Goal: Check status

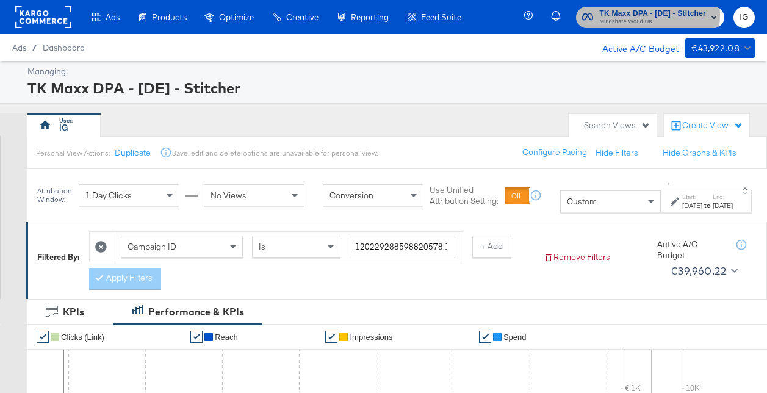
click at [636, 15] on span "TK Maxx DPA - [DE] - Stitcher" at bounding box center [652, 13] width 107 height 13
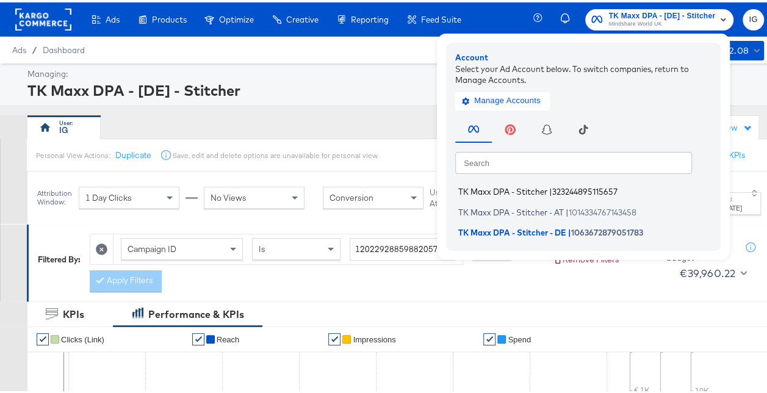
click at [580, 189] on span "323244895115657" at bounding box center [584, 189] width 65 height 10
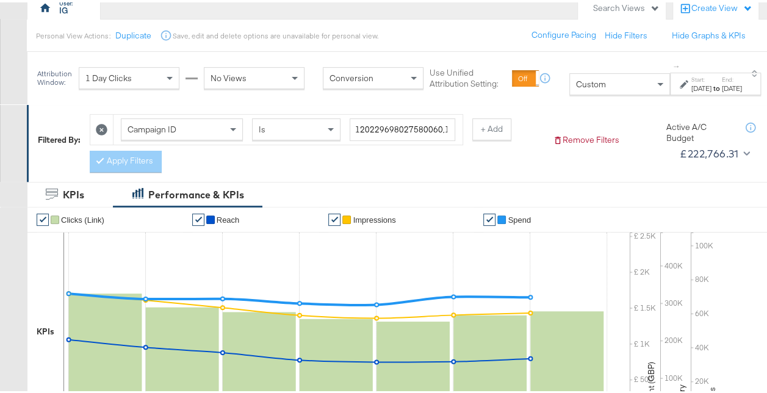
scroll to position [117, 0]
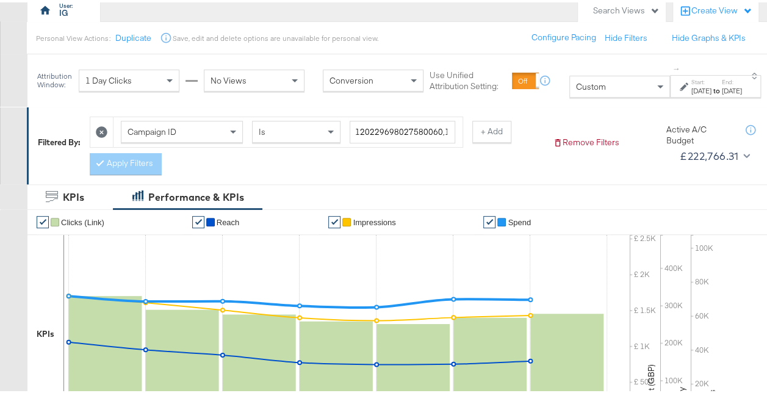
click at [692, 90] on div "Aug 31st 2025" at bounding box center [702, 89] width 20 height 10
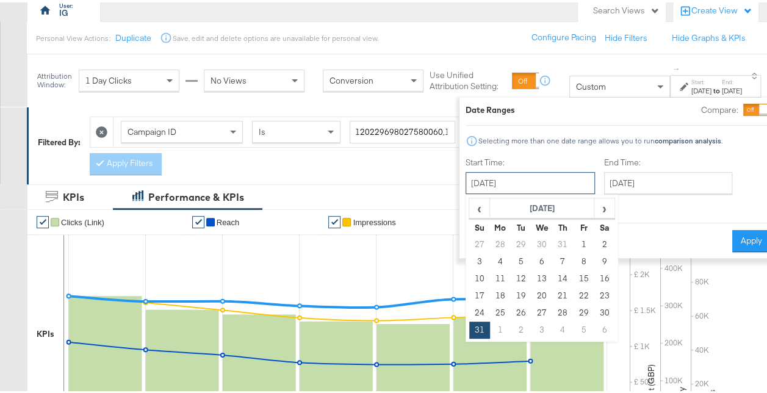
click at [479, 176] on input "August 31st 2025" at bounding box center [530, 181] width 129 height 22
click at [469, 262] on td "3" at bounding box center [479, 259] width 21 height 17
type input "August 3rd 2025"
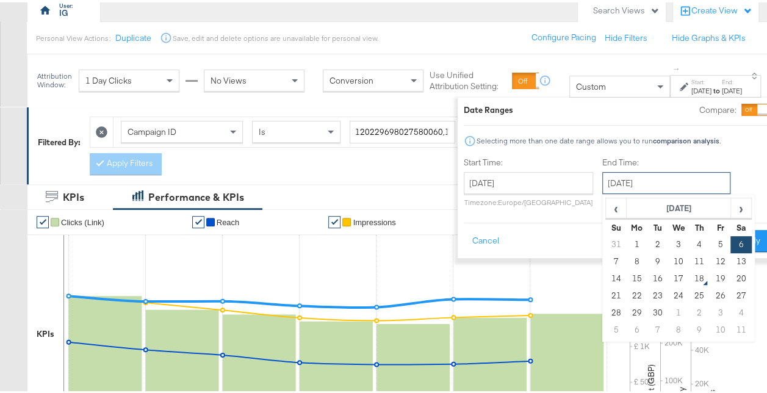
click at [638, 184] on input "September 6th 2025" at bounding box center [666, 181] width 128 height 22
click at [731, 212] on span "›" at bounding box center [740, 206] width 19 height 18
click at [607, 210] on span "‹" at bounding box center [616, 206] width 19 height 18
click at [605, 259] on td "3" at bounding box center [615, 259] width 21 height 17
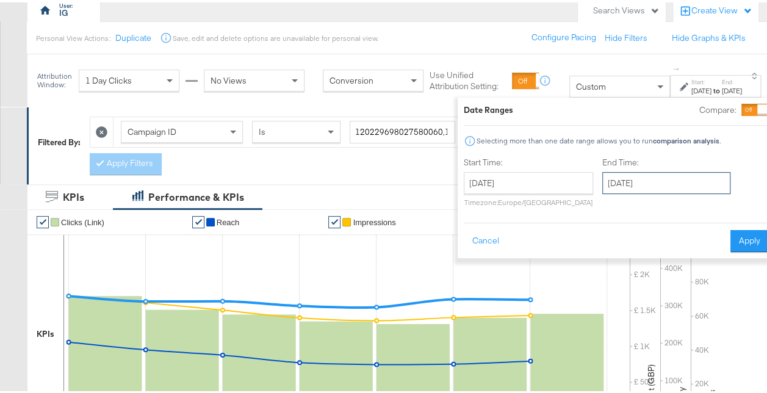
click at [634, 186] on input "August 3rd 2025" at bounding box center [666, 181] width 128 height 22
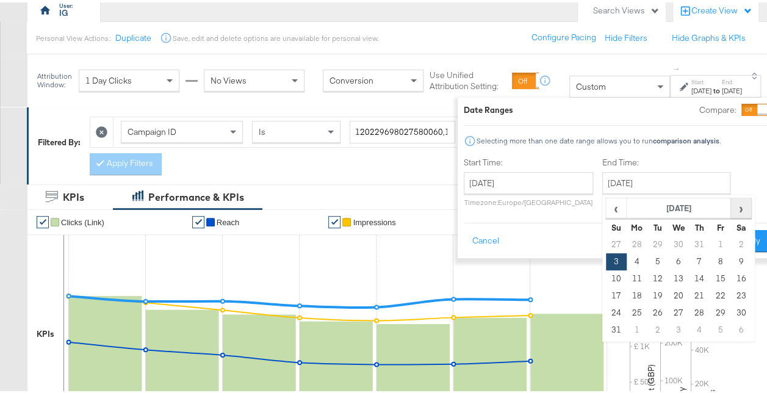
click at [731, 211] on span "›" at bounding box center [740, 206] width 19 height 18
click at [731, 262] on td "13" at bounding box center [741, 259] width 21 height 17
type input "September 13th 2025"
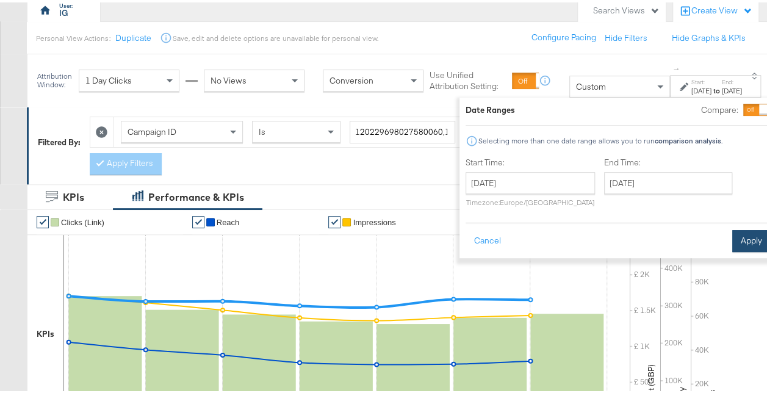
click at [732, 232] on button "Apply" at bounding box center [751, 239] width 38 height 22
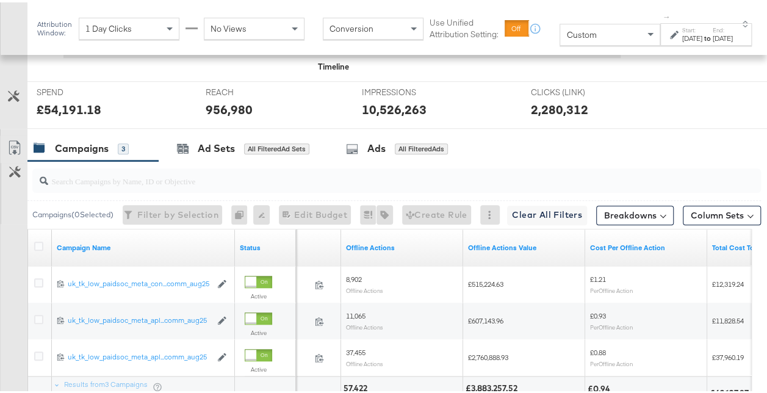
scroll to position [589, 0]
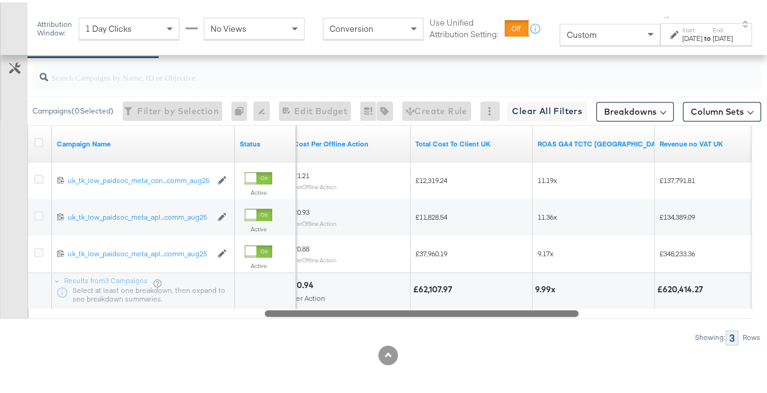
drag, startPoint x: 327, startPoint y: 305, endPoint x: 560, endPoint y: 312, distance: 232.7
click at [560, 312] on div "Campaign Name Status Cost Per Offline Action Total Cost To Client UK ROAS GA4 T…" at bounding box center [389, 219] width 724 height 193
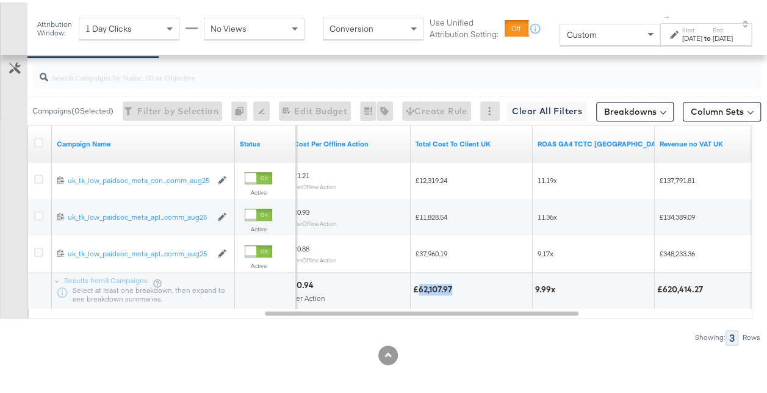
drag, startPoint x: 420, startPoint y: 284, endPoint x: 452, endPoint y: 286, distance: 31.8
click at [452, 286] on div "£62,107.97" at bounding box center [434, 287] width 43 height 12
copy div "62,107.97"
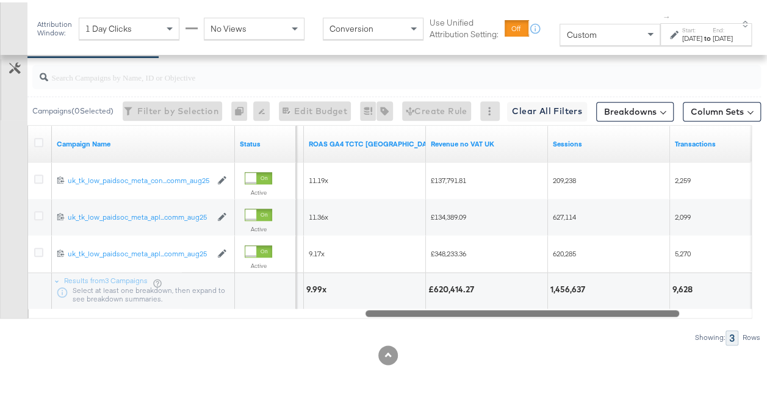
drag, startPoint x: 526, startPoint y: 307, endPoint x: 623, endPoint y: 307, distance: 96.4
click at [624, 307] on div at bounding box center [523, 310] width 314 height 10
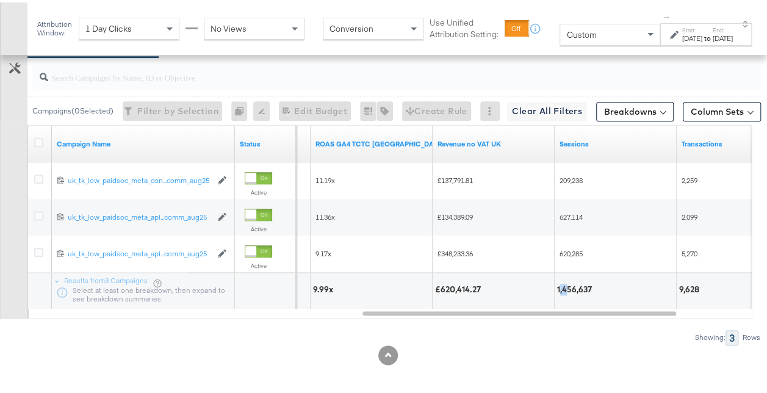
click at [560, 282] on div "1,456,637" at bounding box center [576, 287] width 38 height 12
drag, startPoint x: 551, startPoint y: 282, endPoint x: 609, endPoint y: 283, distance: 58.6
click at [609, 283] on div "£62,107.97 9.99x £620,414.27 1,456,637 9,628" at bounding box center [232, 288] width 1378 height 37
copy div "1,456,637"
drag, startPoint x: 676, startPoint y: 283, endPoint x: 715, endPoint y: 284, distance: 39.1
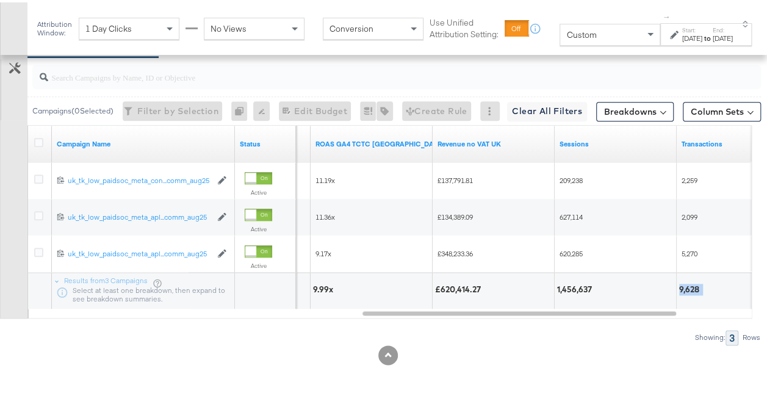
click at [715, 284] on div "9,628" at bounding box center [737, 288] width 121 height 37
copy div "9,628"
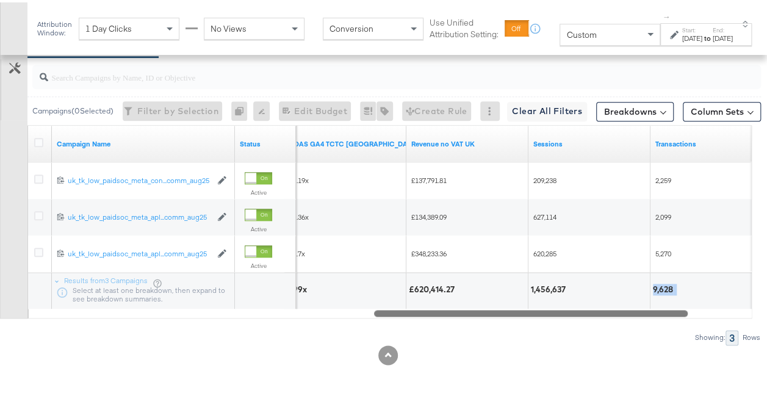
drag, startPoint x: 437, startPoint y: 309, endPoint x: 447, endPoint y: 310, distance: 10.4
click at [447, 310] on div at bounding box center [531, 310] width 314 height 10
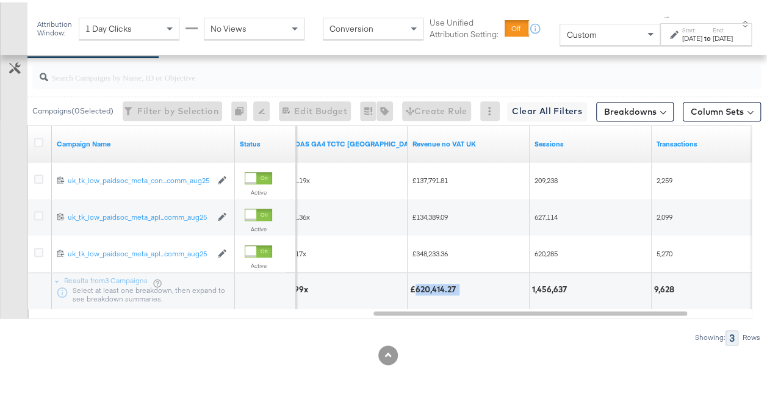
drag, startPoint x: 414, startPoint y: 283, endPoint x: 463, endPoint y: 283, distance: 48.2
click at [463, 283] on div "£620,414.27" at bounding box center [468, 287] width 117 height 12
copy div "620,414.27"
